Goal: Information Seeking & Learning: Check status

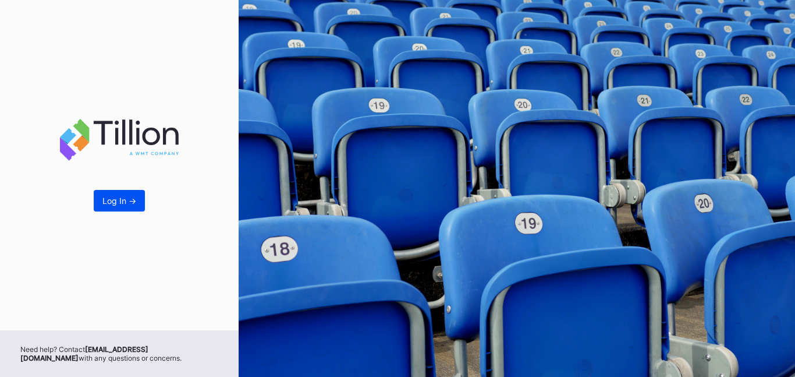
click at [140, 200] on button "Log In ->" at bounding box center [119, 201] width 51 height 22
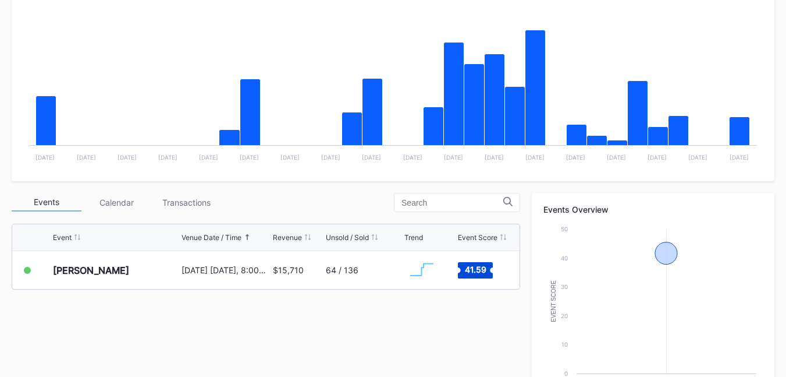
scroll to position [233, 0]
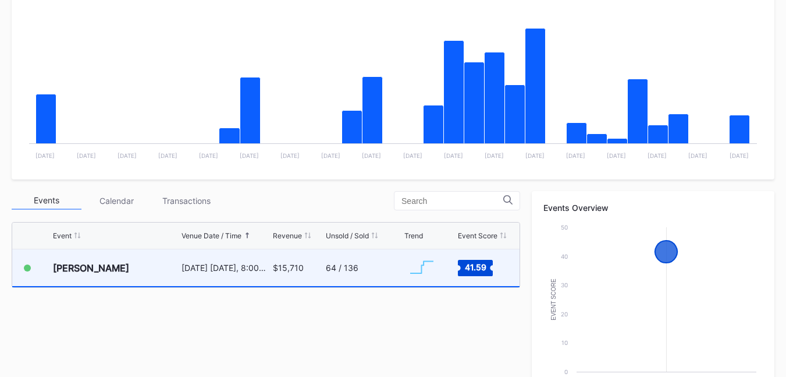
click at [305, 275] on div "$15,710" at bounding box center [298, 267] width 51 height 37
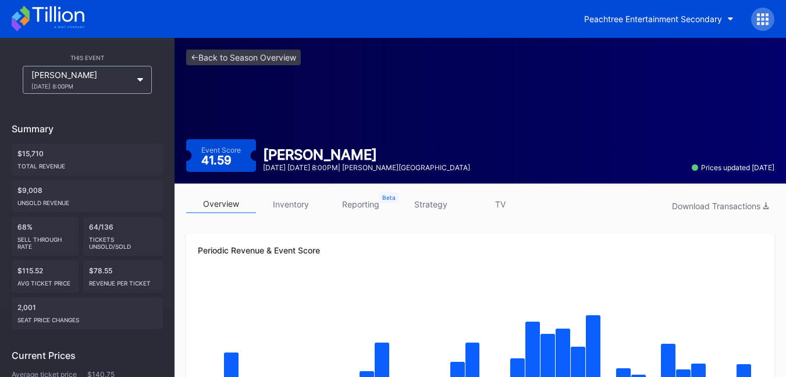
click at [29, 18] on icon at bounding box center [25, 13] width 10 height 15
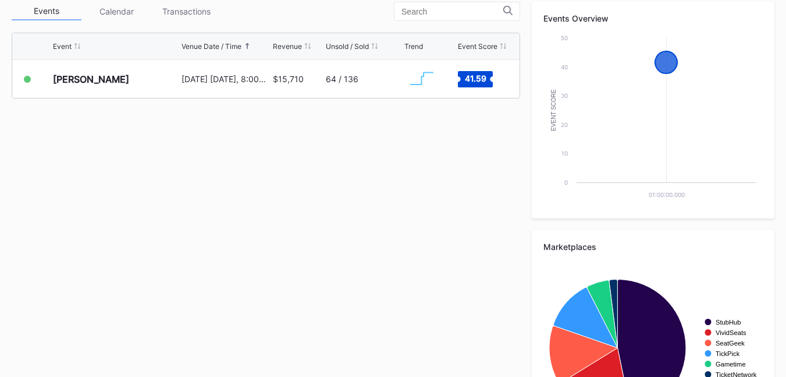
scroll to position [271, 0]
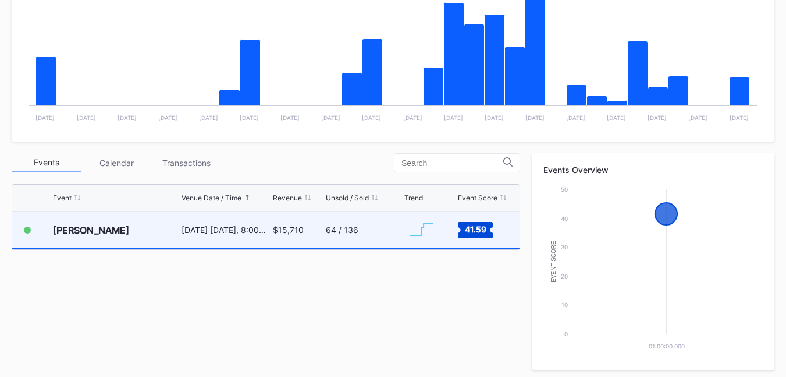
click at [328, 232] on div "64 / 136" at bounding box center [342, 230] width 33 height 10
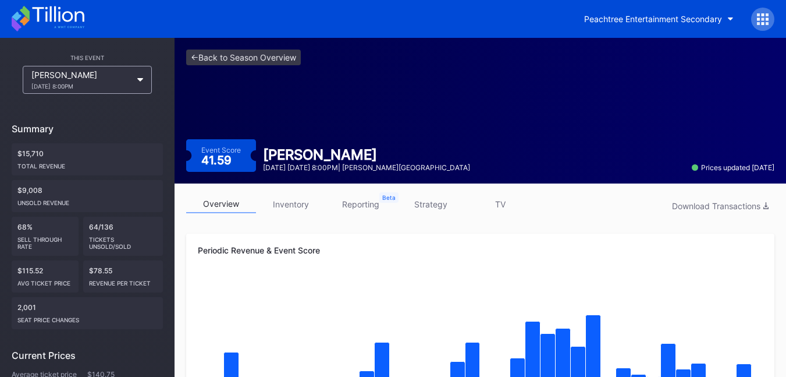
click at [365, 204] on link "reporting" at bounding box center [361, 204] width 70 height 18
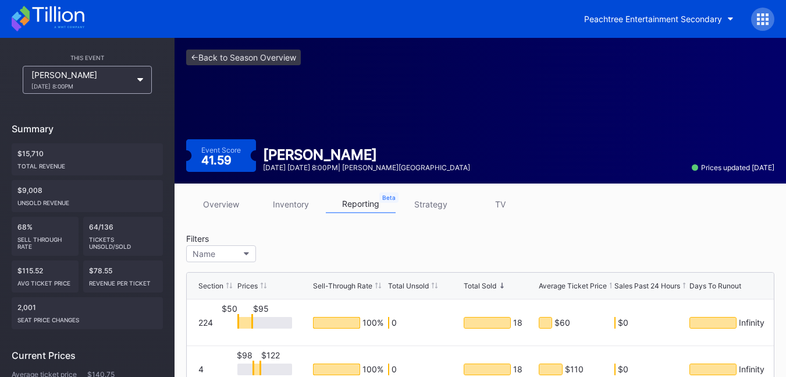
click at [229, 200] on link "overview" at bounding box center [221, 204] width 70 height 18
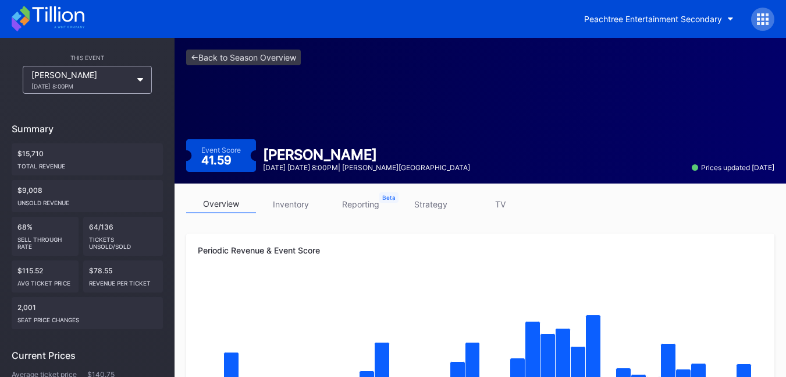
click at [121, 80] on div "[PERSON_NAME] Top [DATE] 8:00PM" at bounding box center [81, 80] width 100 height 20
click at [229, 57] on link "<- Back to Season Overview" at bounding box center [243, 57] width 115 height 16
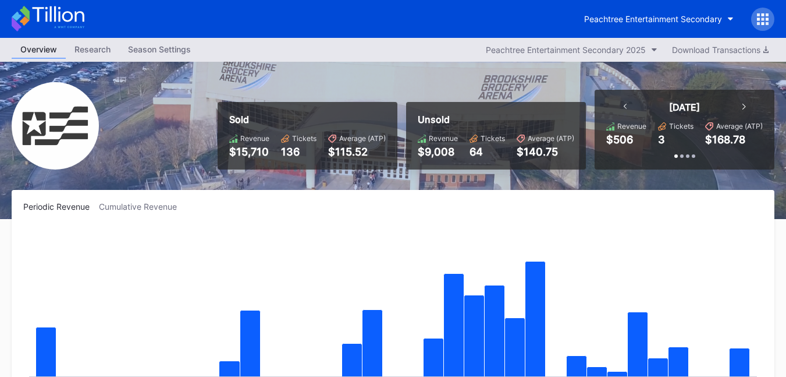
click at [111, 51] on div "Research" at bounding box center [93, 49] width 54 height 17
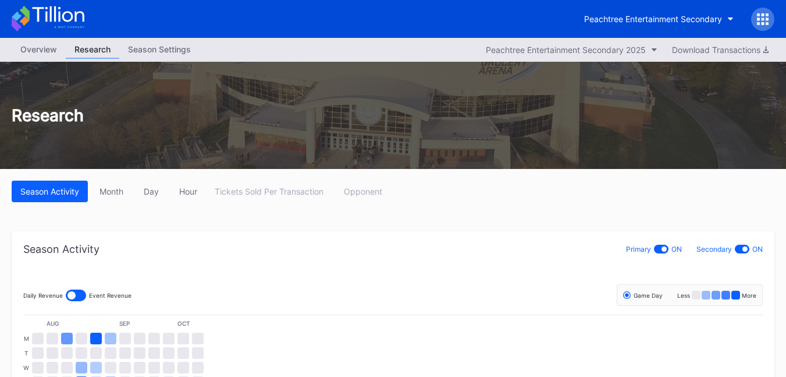
click at [44, 45] on div "Overview" at bounding box center [39, 49] width 54 height 17
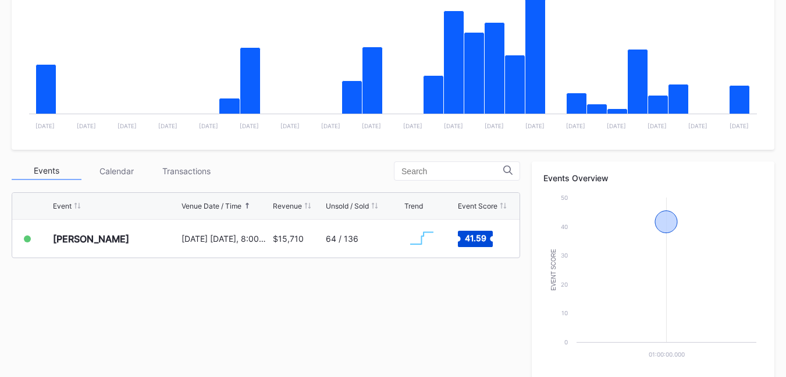
scroll to position [291, 0]
